Goal: Information Seeking & Learning: Find contact information

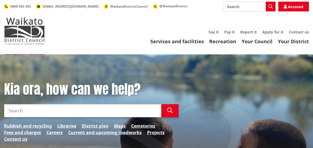
click at [40, 109] on input "Search" at bounding box center [82, 110] width 157 height 13
type input "starting up a farm"
click at [170, 111] on icon "button" at bounding box center [169, 110] width 5 height 5
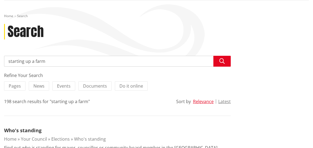
scroll to position [54, 0]
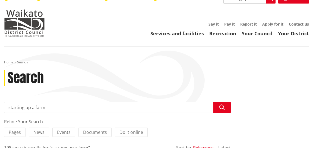
scroll to position [0, 0]
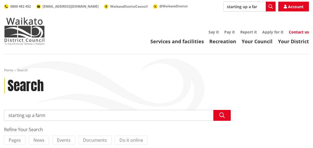
click at [296, 32] on link "Contact us" at bounding box center [299, 31] width 20 height 5
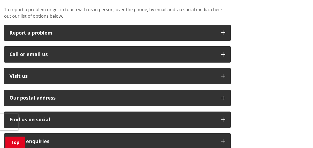
scroll to position [144, 0]
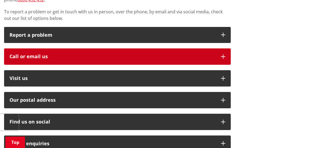
click at [37, 55] on div "Call or email us" at bounding box center [113, 56] width 206 height 5
